Goal: Information Seeking & Learning: Learn about a topic

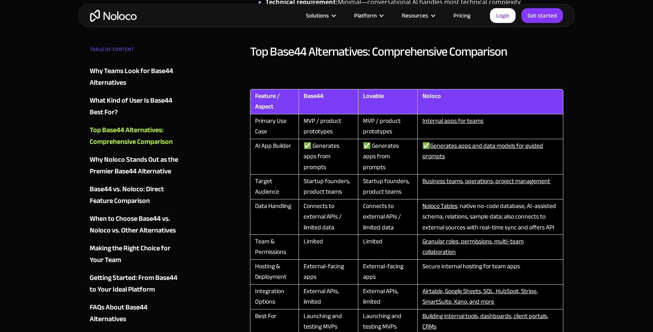
scroll to position [849, 0]
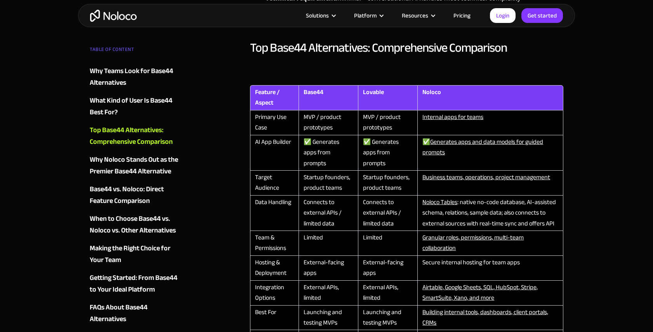
click at [115, 15] on img "home" at bounding box center [113, 16] width 47 height 12
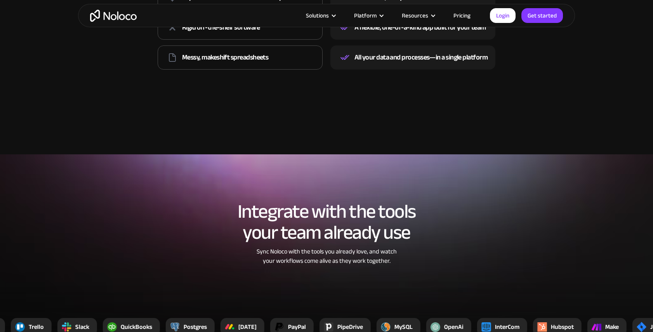
scroll to position [1277, 0]
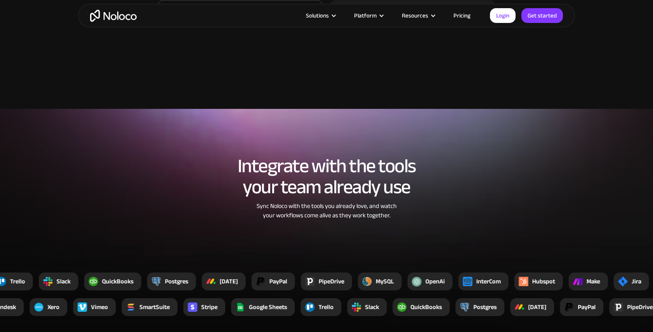
click at [461, 14] on link "Pricing" at bounding box center [462, 15] width 36 height 10
